Goal: Use online tool/utility

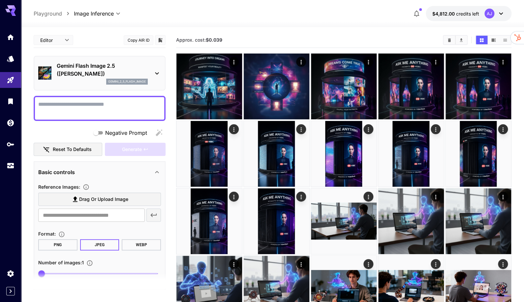
scroll to position [49, 0]
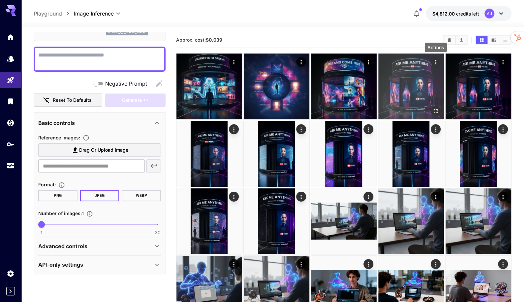
click at [436, 62] on icon "Actions" at bounding box center [435, 62] width 1 height 4
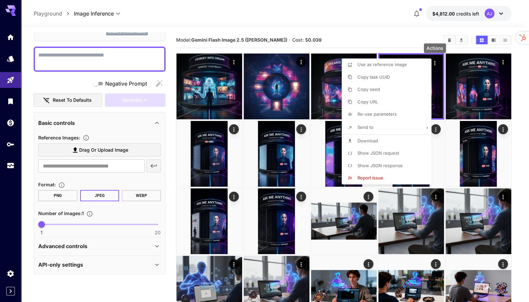
click at [389, 64] on span "Use as reference image" at bounding box center [382, 64] width 49 height 5
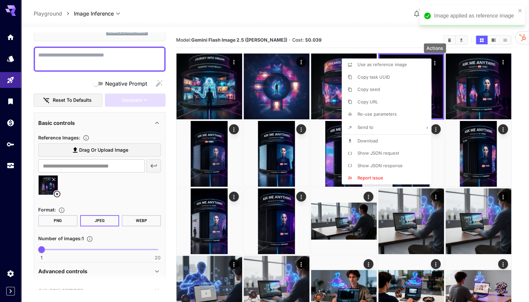
click at [75, 56] on div at bounding box center [264, 151] width 529 height 302
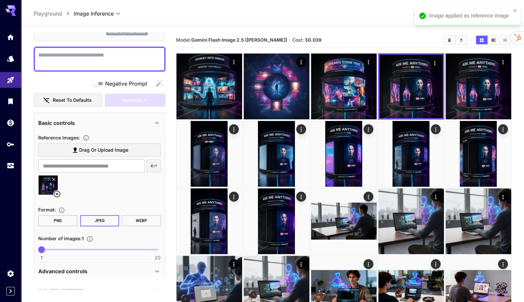
click at [96, 54] on textarea "Negative Prompt" at bounding box center [99, 59] width 123 height 16
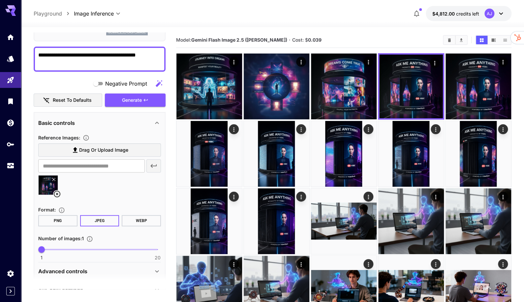
click at [139, 55] on textarea "**********" at bounding box center [99, 59] width 123 height 16
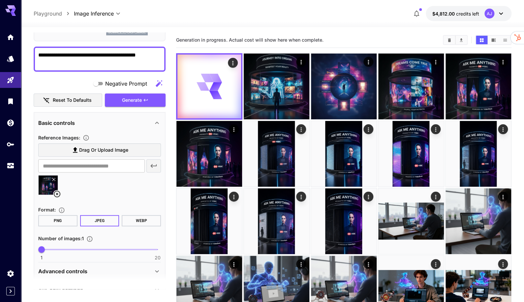
scroll to position [0, 0]
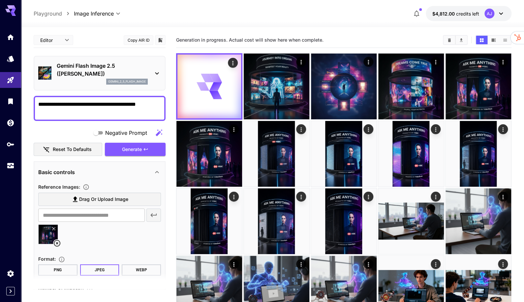
type textarea "**********"
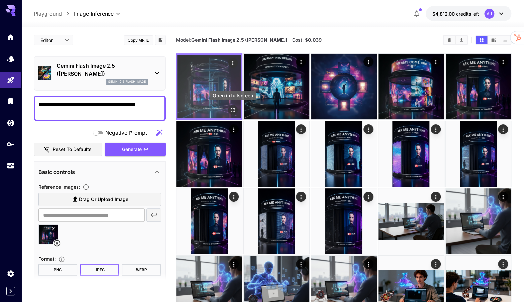
click at [234, 111] on icon "Open in fullscreen" at bounding box center [233, 110] width 4 height 4
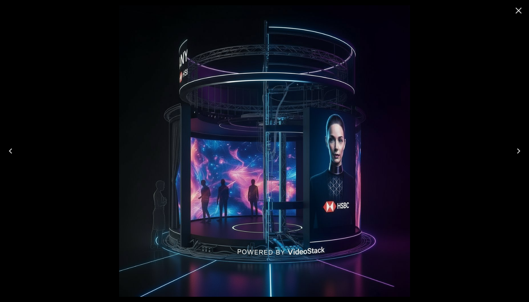
click at [522, 14] on icon "Close" at bounding box center [518, 10] width 11 height 11
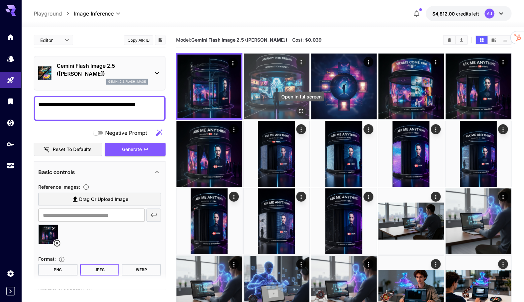
click at [300, 111] on icon "Open in fullscreen" at bounding box center [301, 111] width 7 height 7
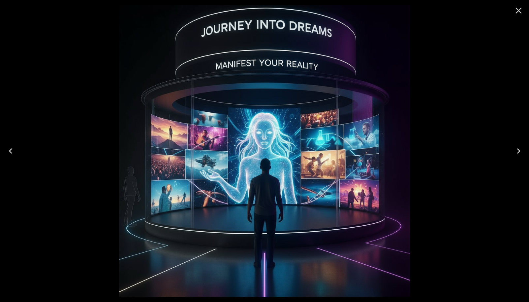
click at [518, 8] on icon "Close" at bounding box center [518, 10] width 11 height 11
